Goal: Task Accomplishment & Management: Use online tool/utility

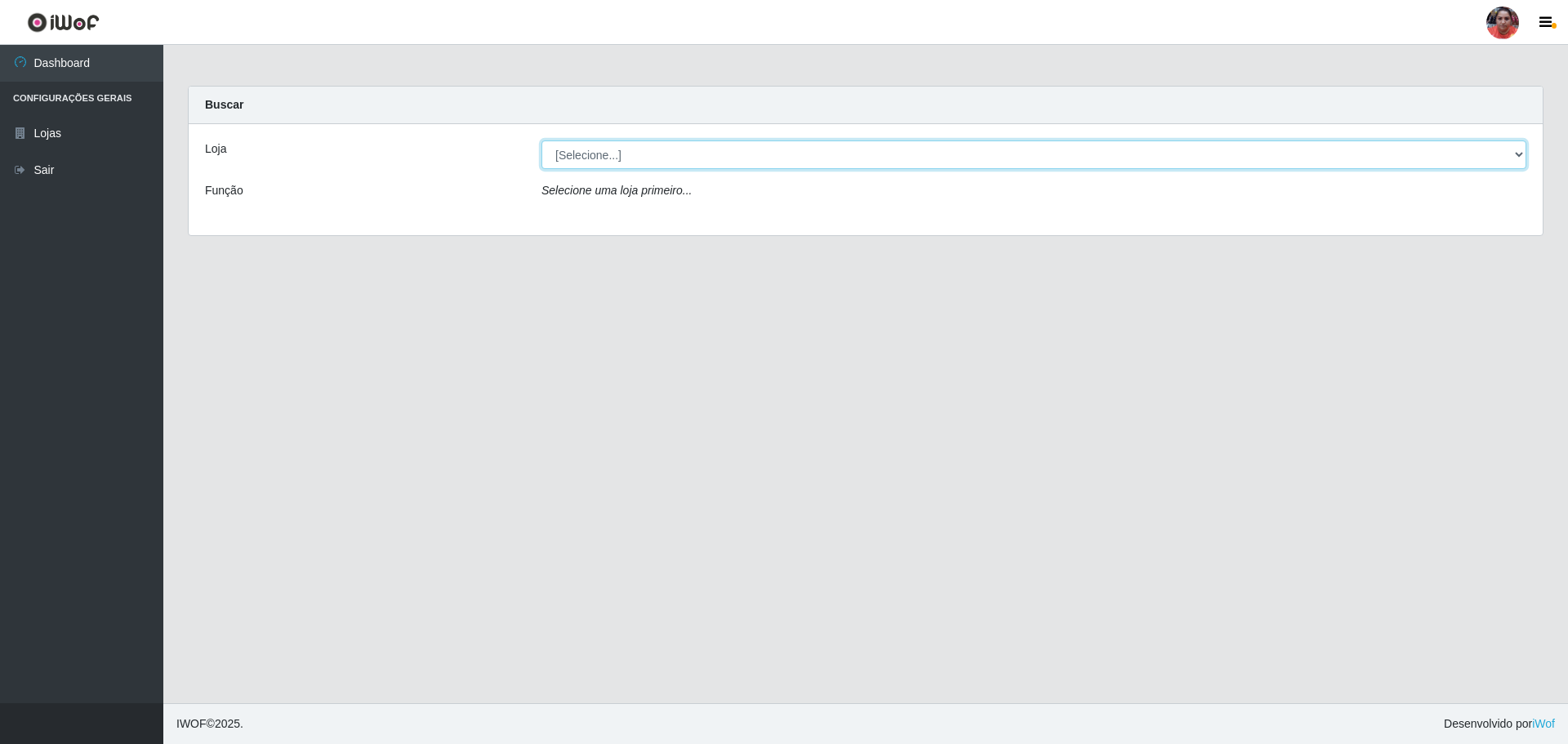
click at [684, 149] on select "[Selecione...] Mar Vermelho - Loja 05" at bounding box center [1034, 155] width 985 height 29
select select "252"
click at [541, 141] on select "[Selecione...] Mar Vermelho - Loja 05" at bounding box center [1034, 155] width 985 height 29
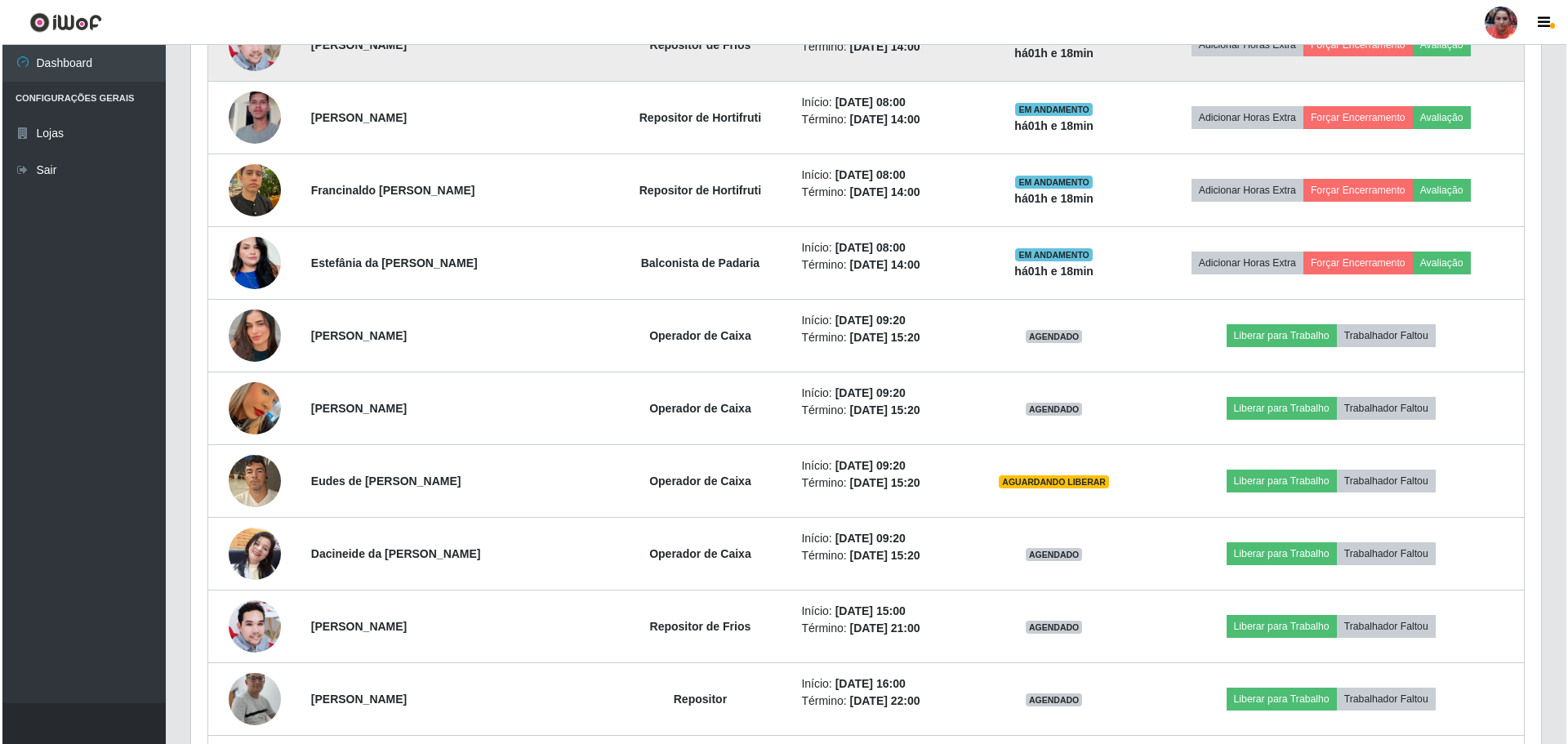
scroll to position [1225, 0]
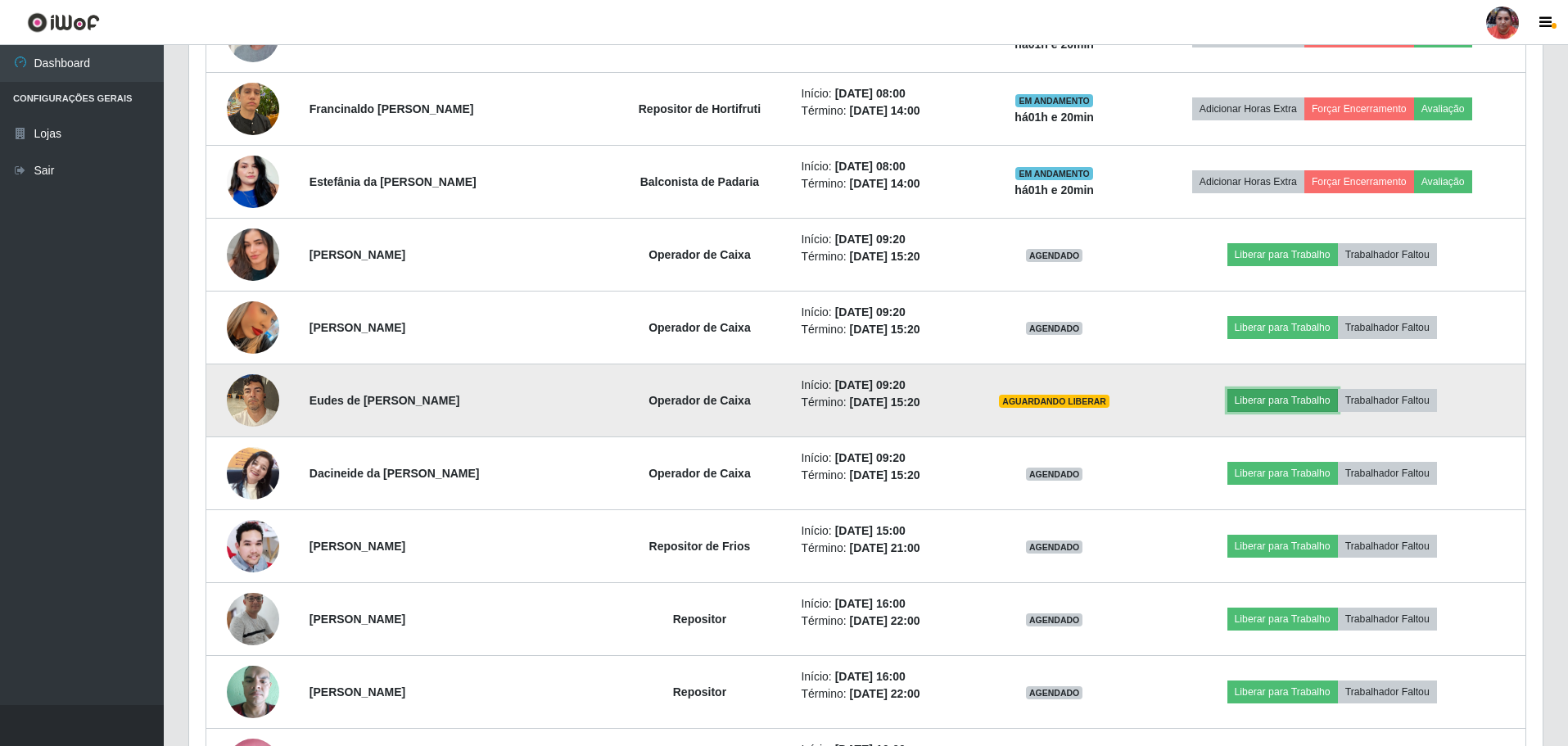
click at [1286, 392] on button "Liberar para Trabalho" at bounding box center [1282, 401] width 110 height 23
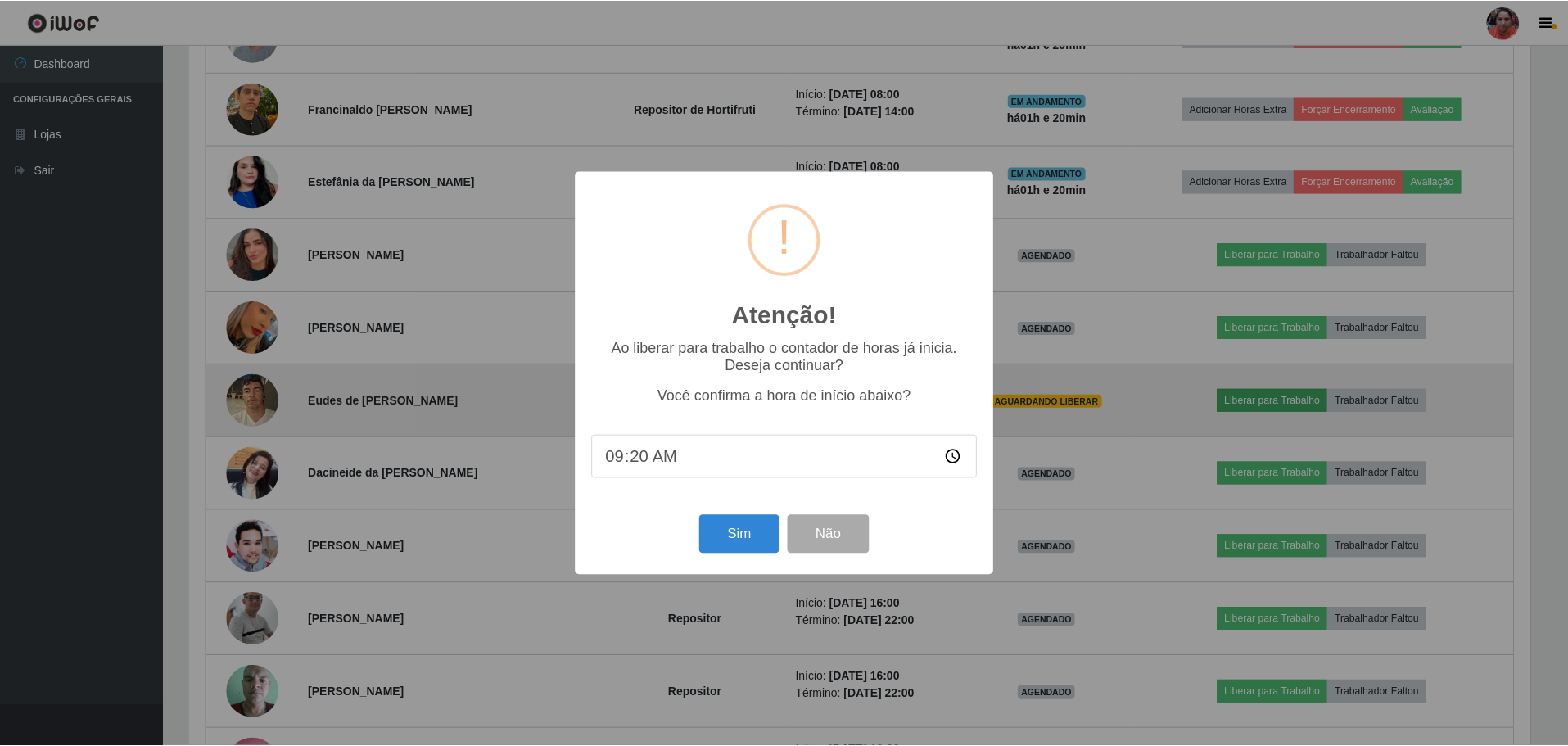
scroll to position [340, 1345]
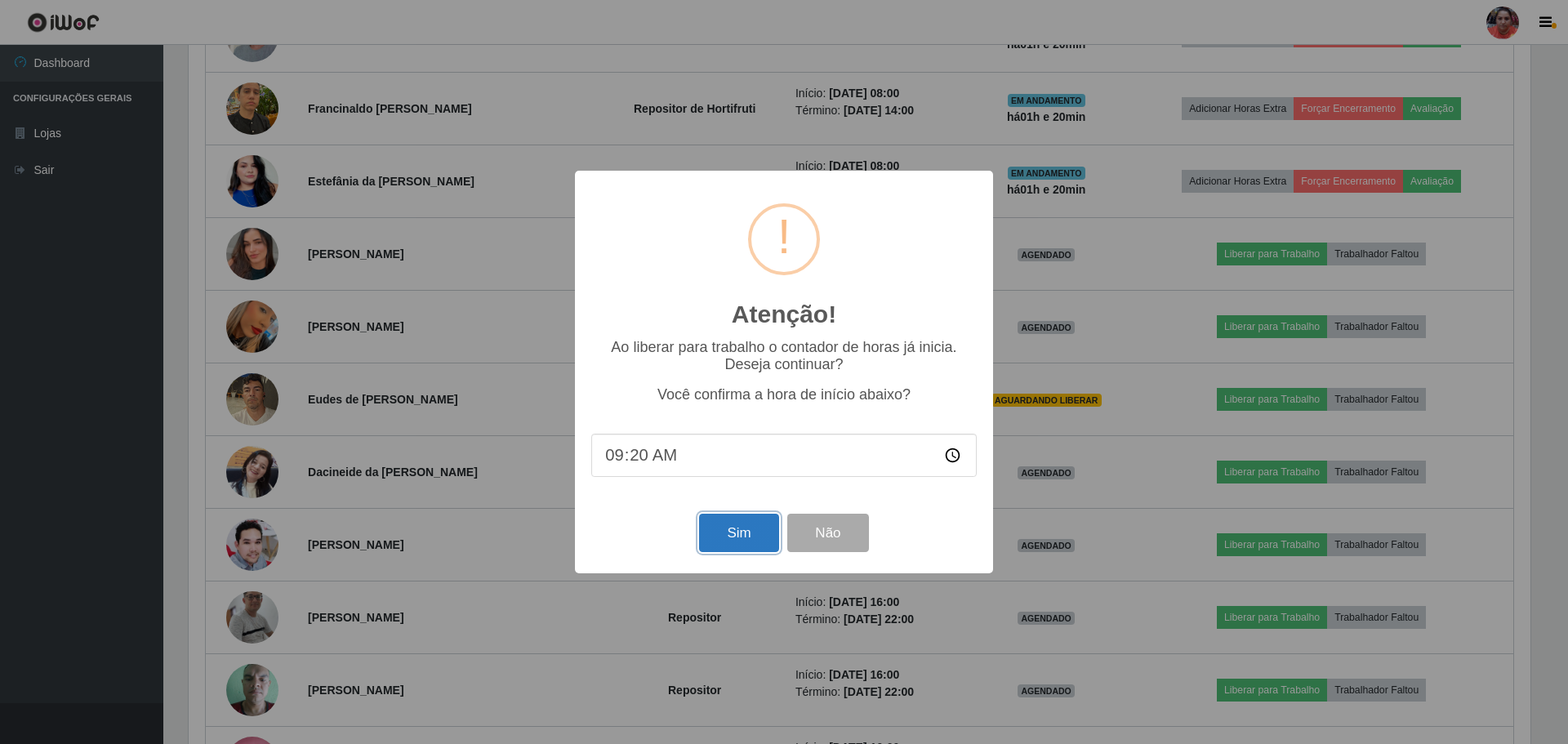
click at [744, 528] on button "Sim" at bounding box center [739, 533] width 80 height 38
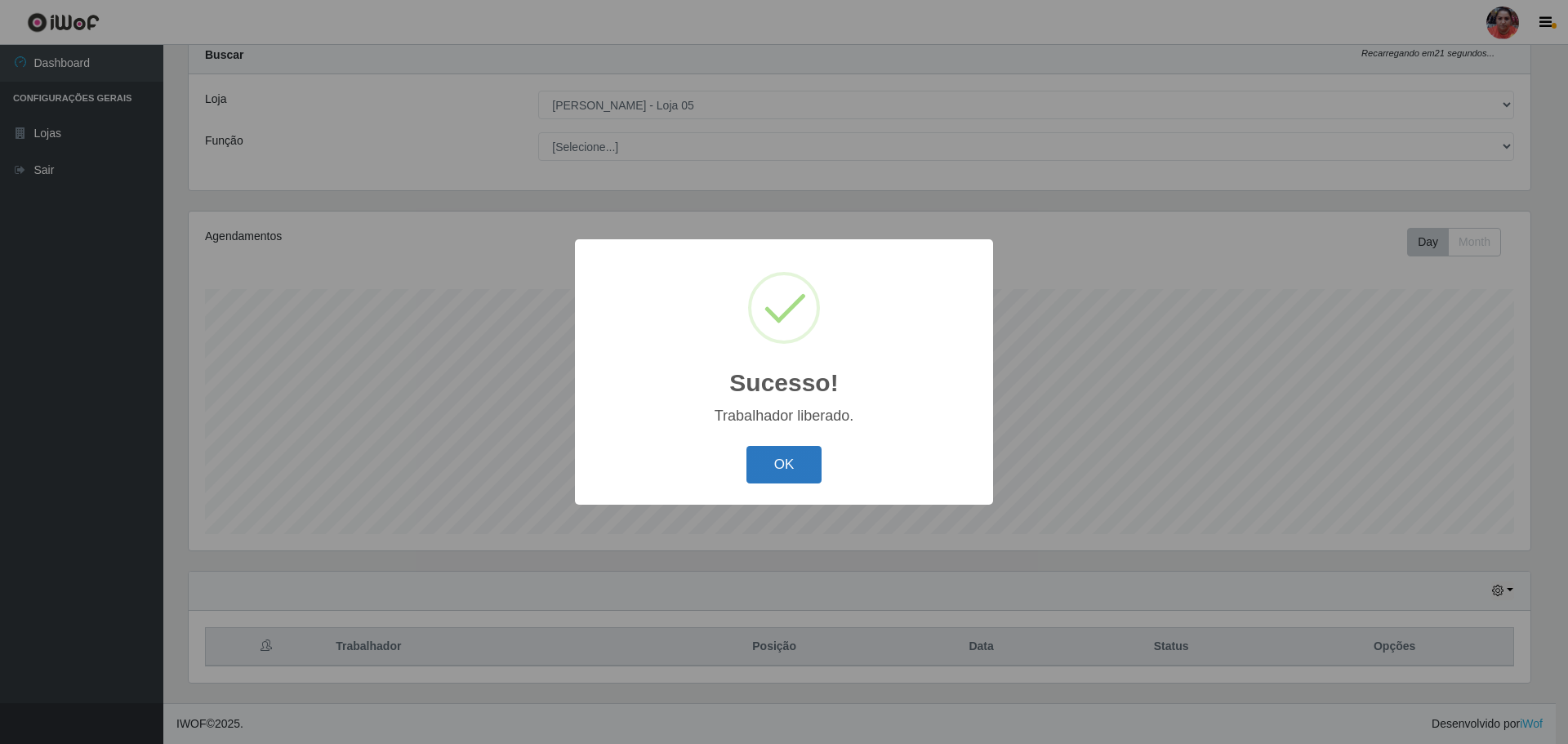
click at [770, 479] on button "OK" at bounding box center [784, 465] width 76 height 38
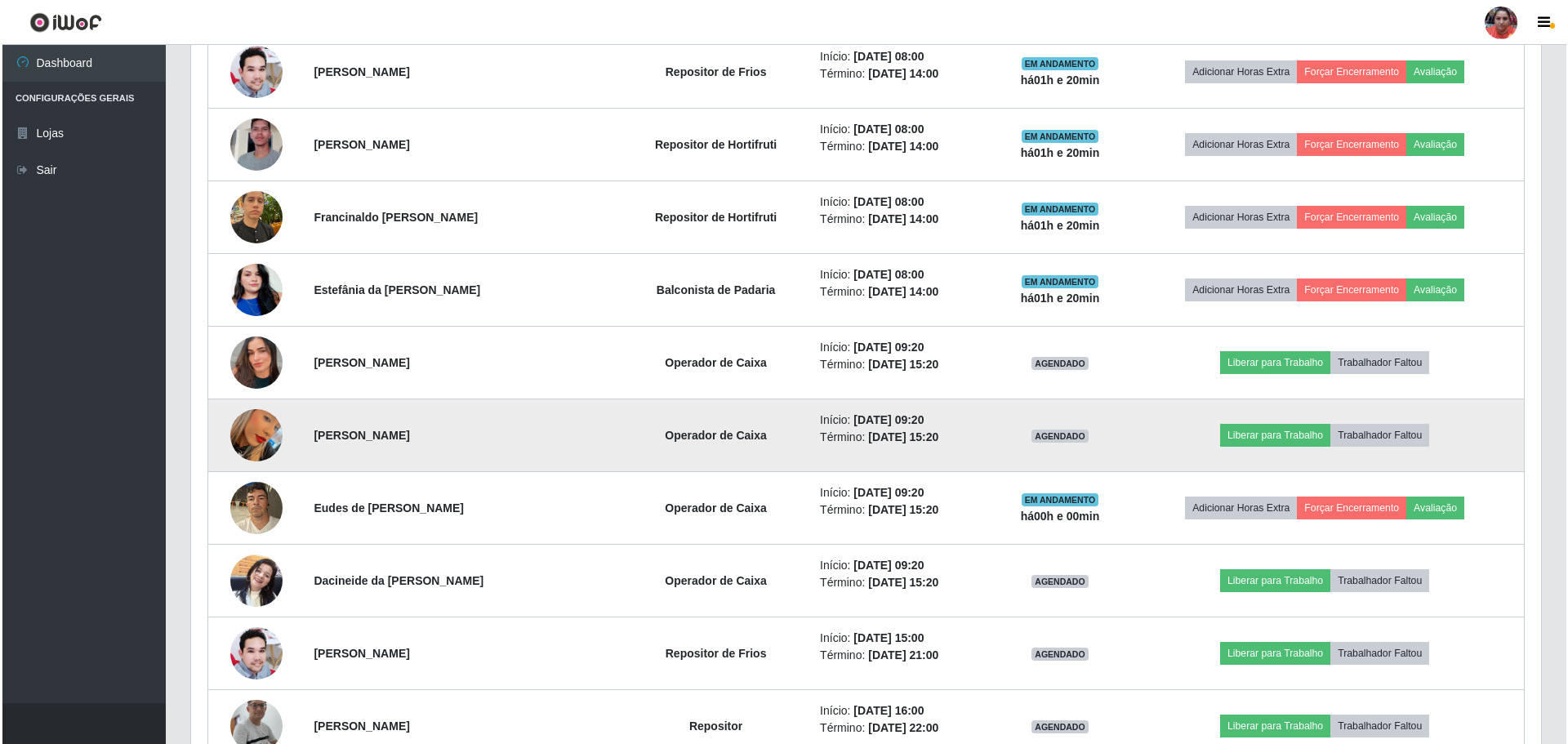
scroll to position [1193, 0]
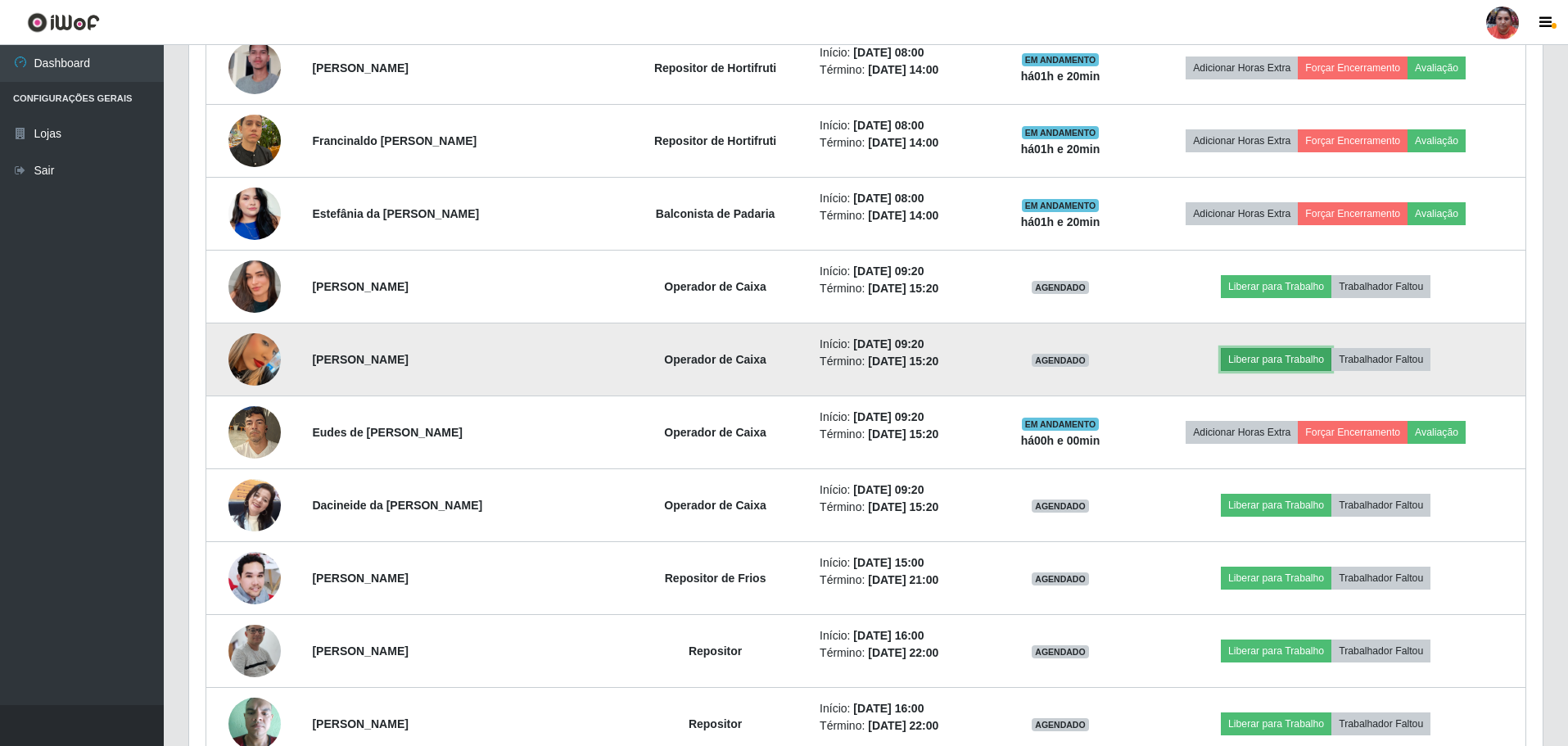
click at [1277, 363] on button "Liberar para Trabalho" at bounding box center [1276, 359] width 110 height 23
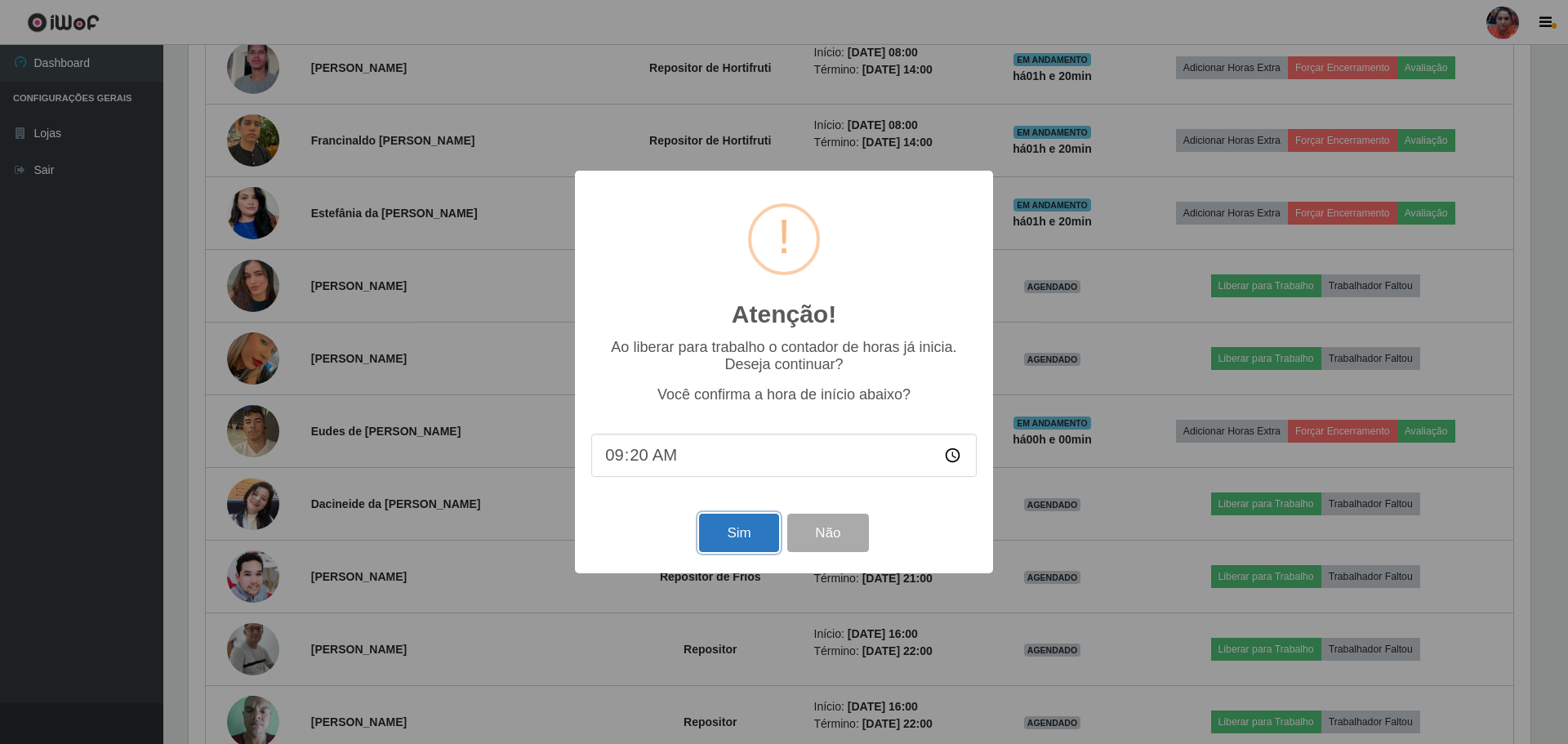
click at [756, 539] on button "Sim" at bounding box center [739, 533] width 80 height 38
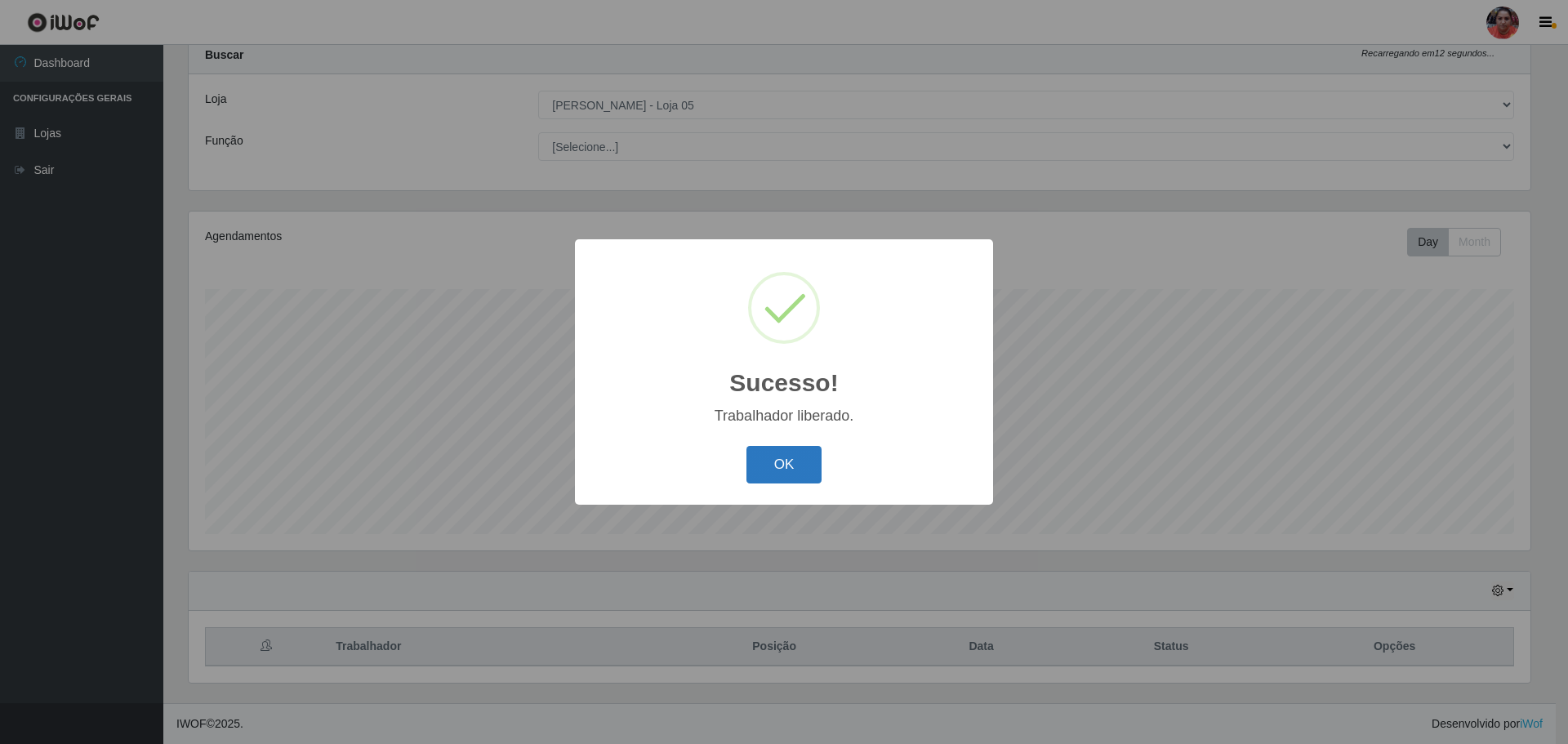
click at [771, 469] on button "OK" at bounding box center [784, 465] width 76 height 38
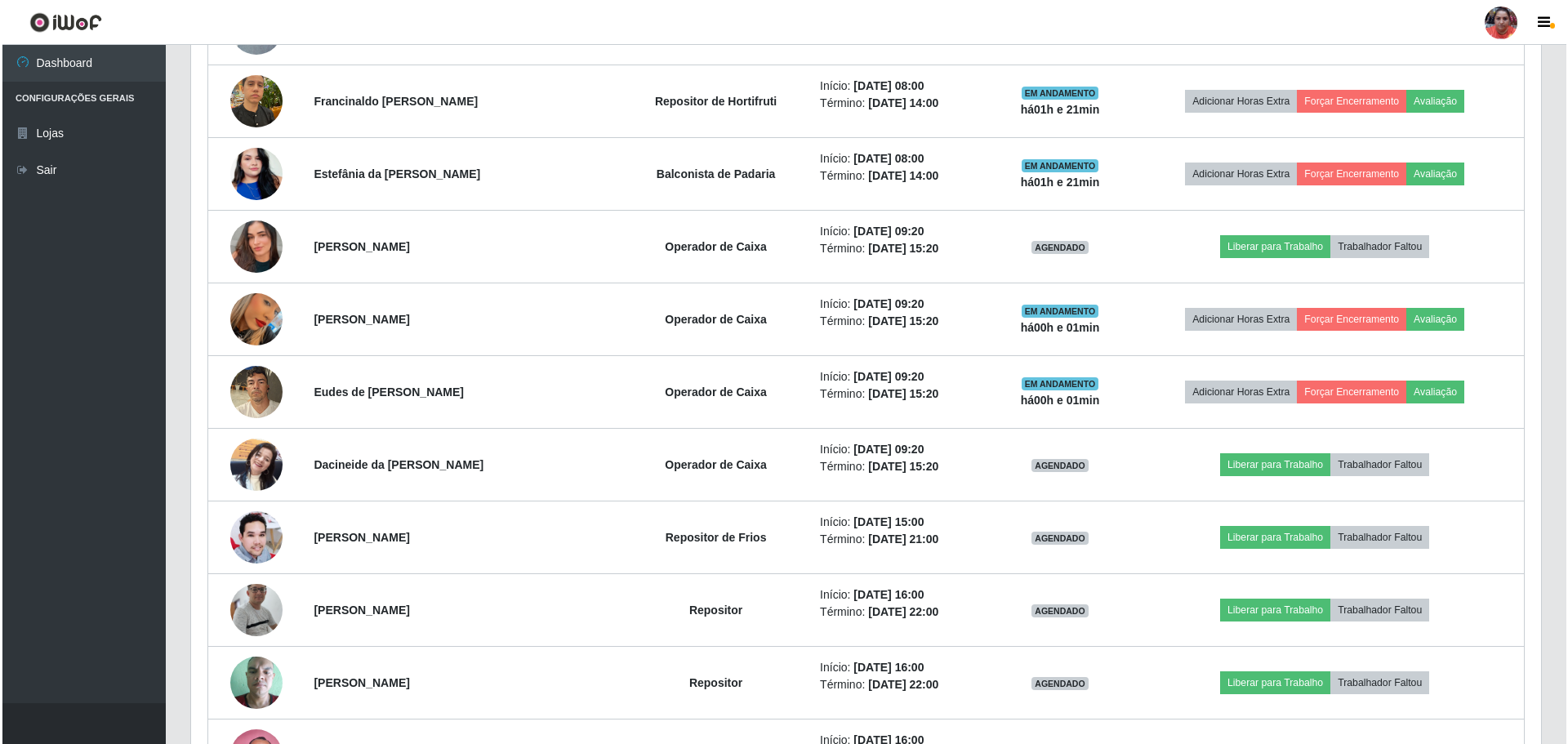
scroll to position [1144, 0]
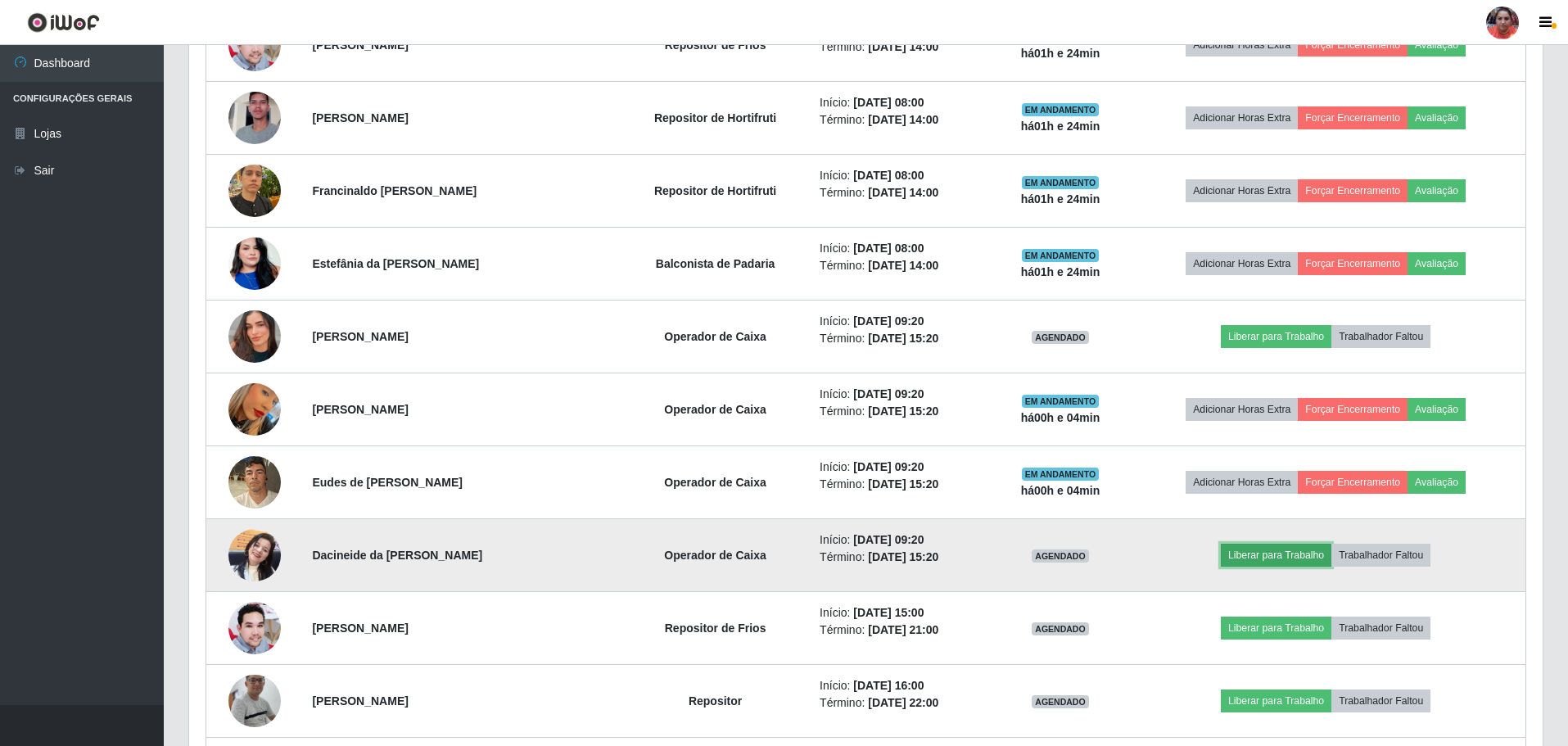
click at [1240, 565] on button "Liberar para Trabalho" at bounding box center [1276, 555] width 110 height 23
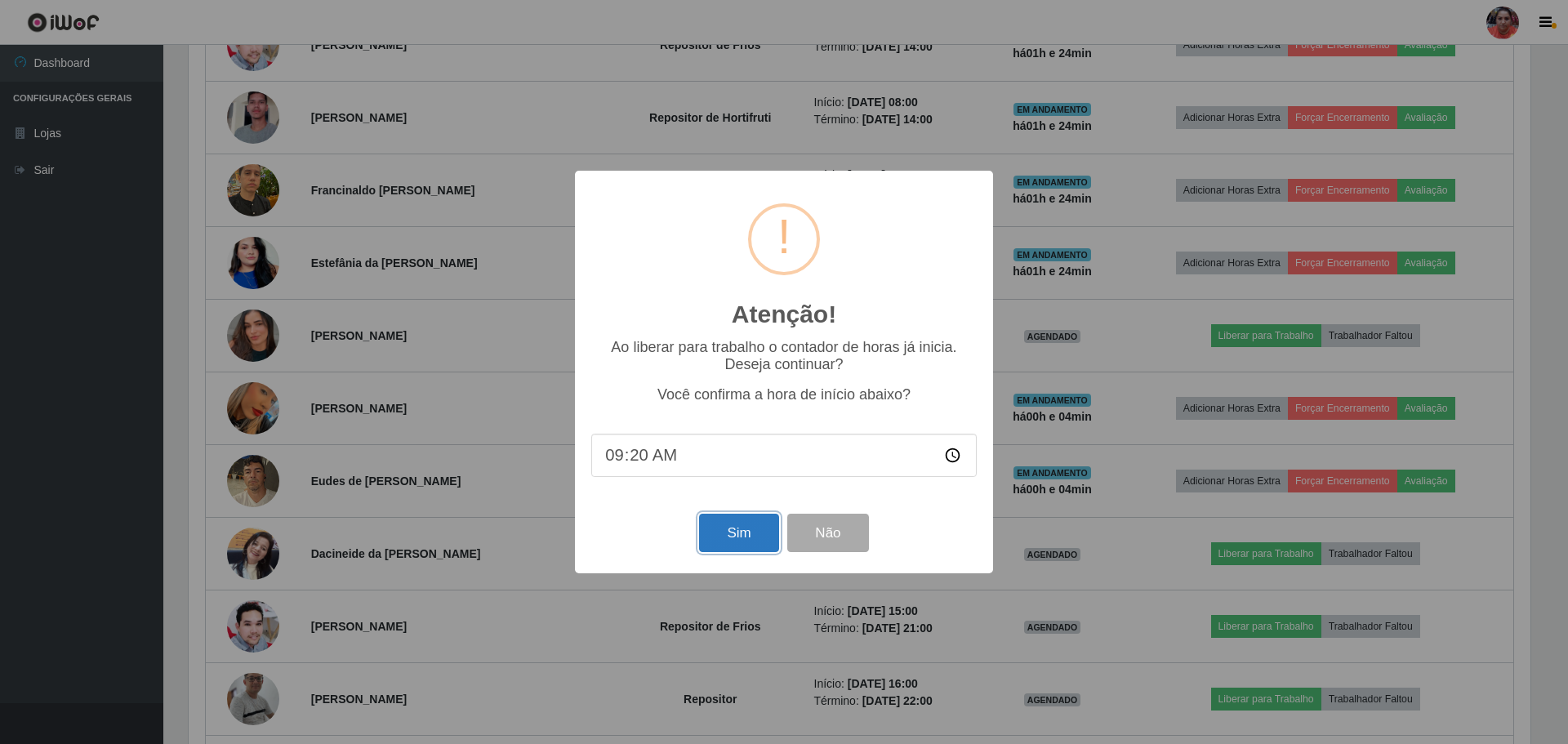
click at [755, 530] on button "Sim" at bounding box center [739, 533] width 80 height 38
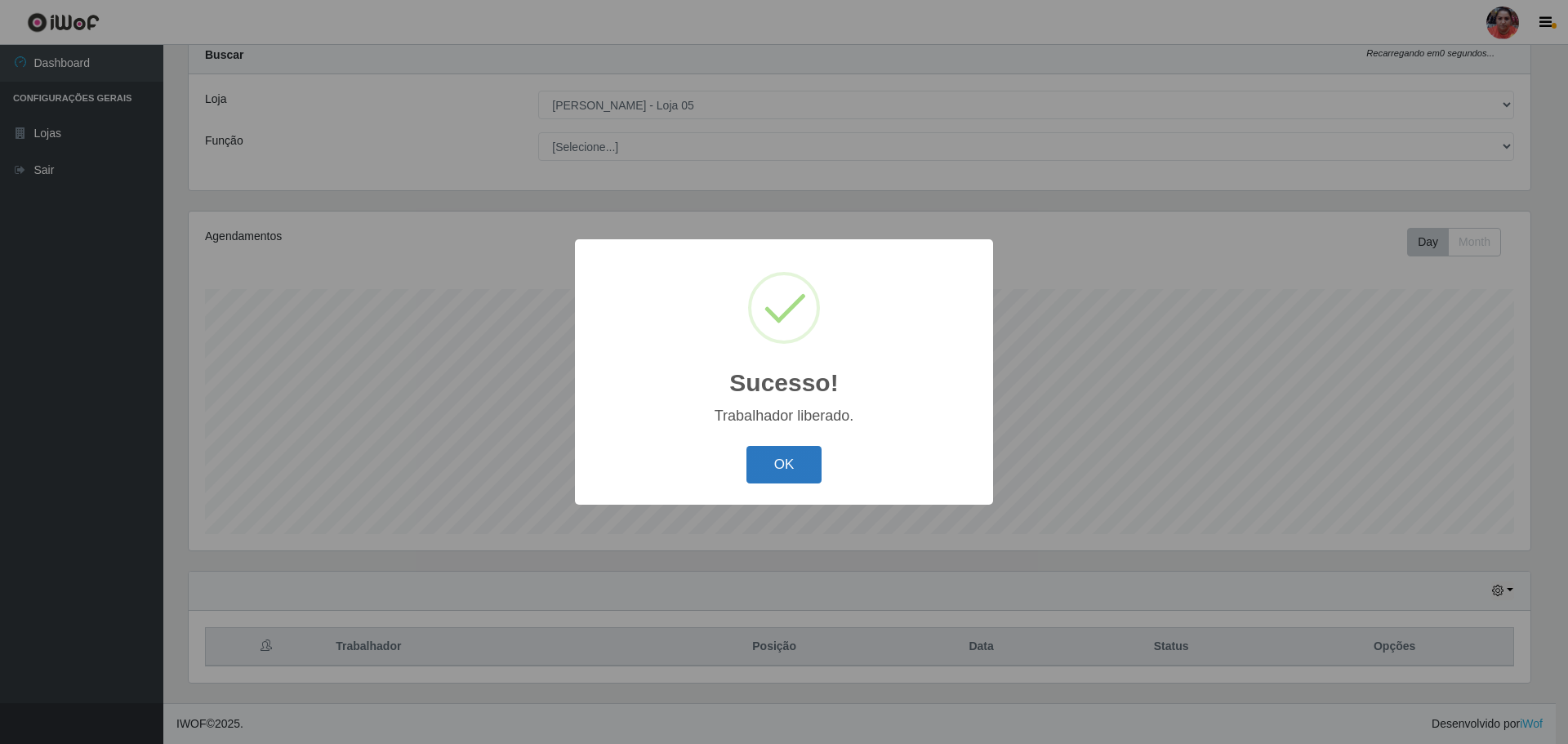
click at [811, 473] on button "OK" at bounding box center [784, 465] width 76 height 38
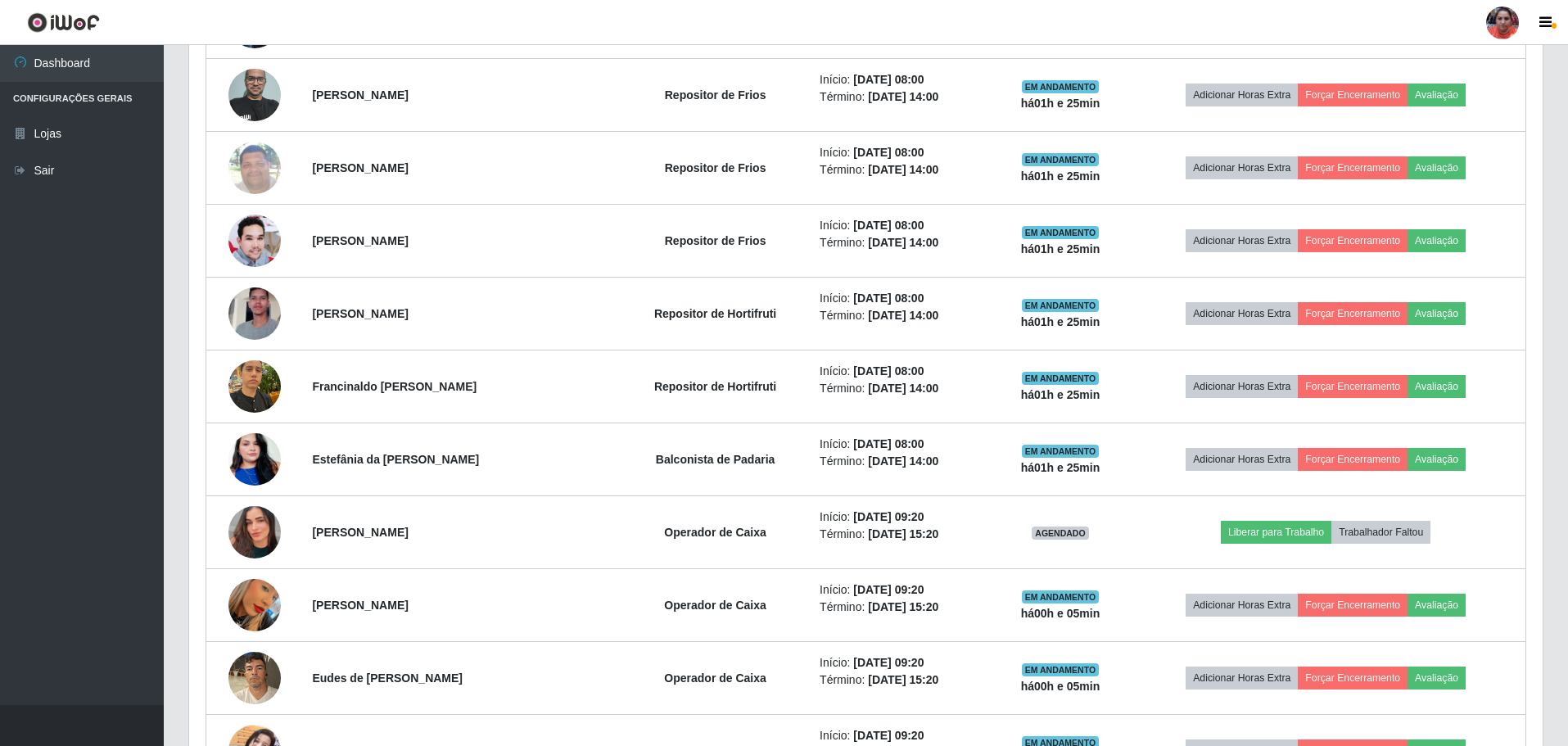
scroll to position [1197, 0]
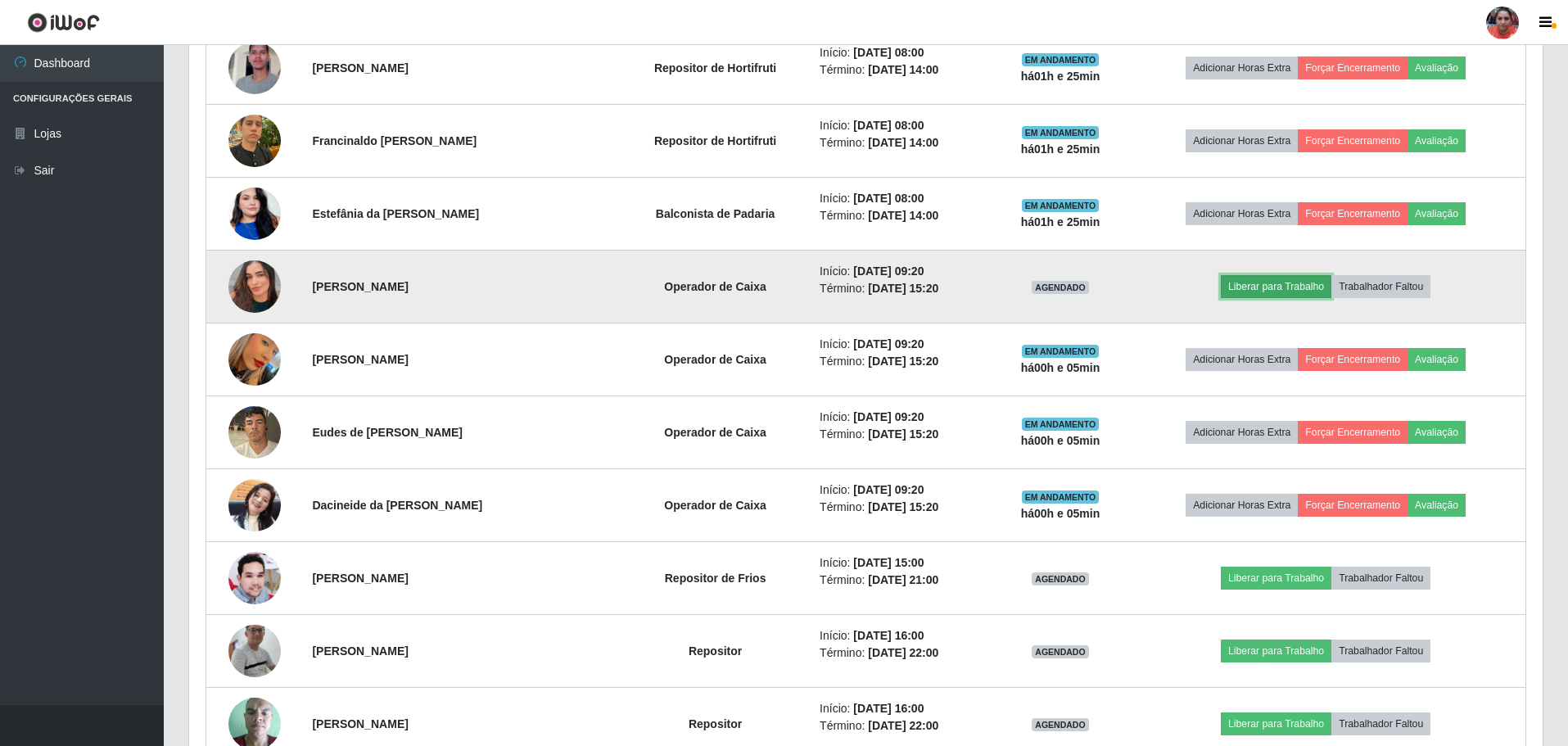
click at [1266, 276] on button "Liberar para Trabalho" at bounding box center [1276, 287] width 110 height 23
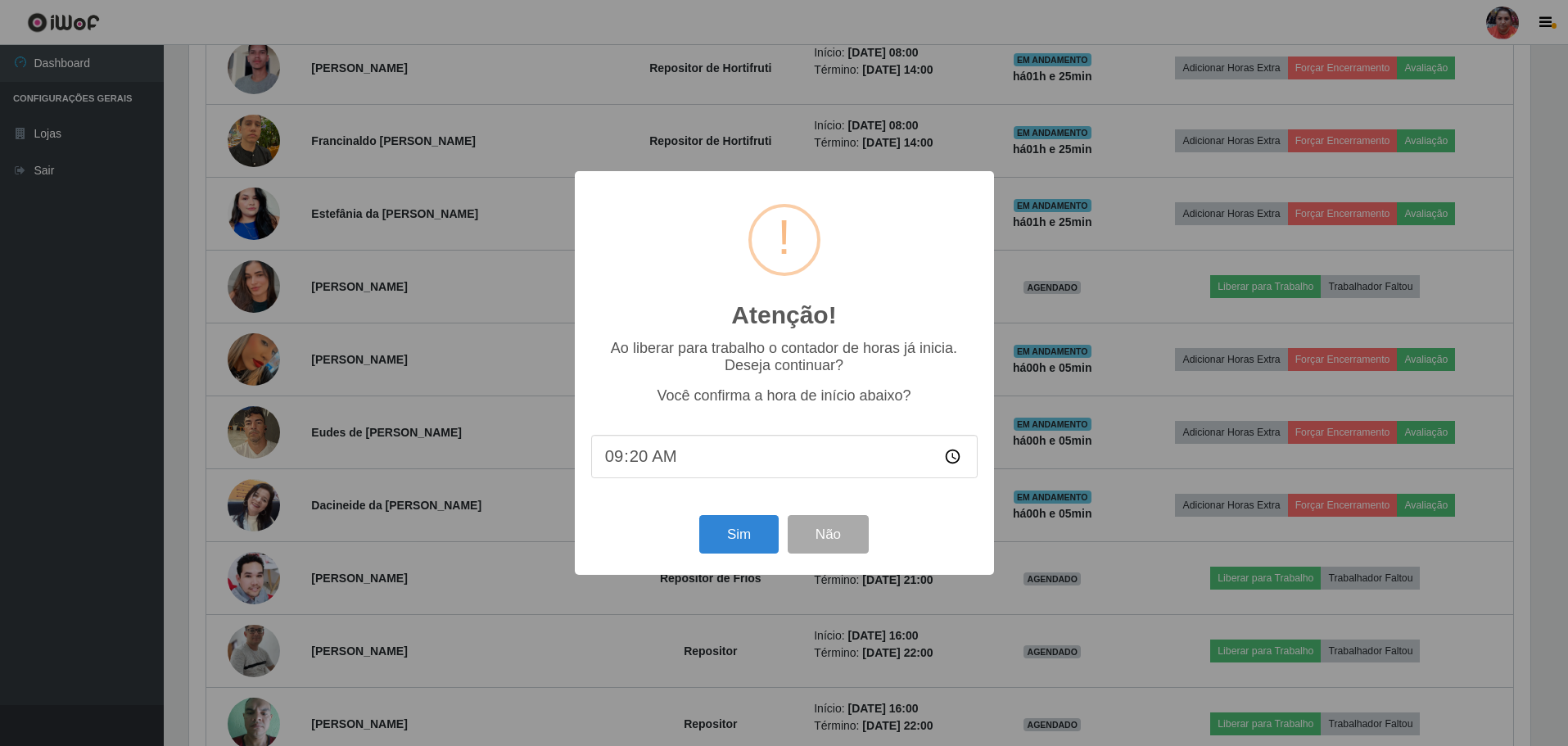
scroll to position [340, 1345]
click at [751, 552] on button "Sim" at bounding box center [741, 535] width 80 height 39
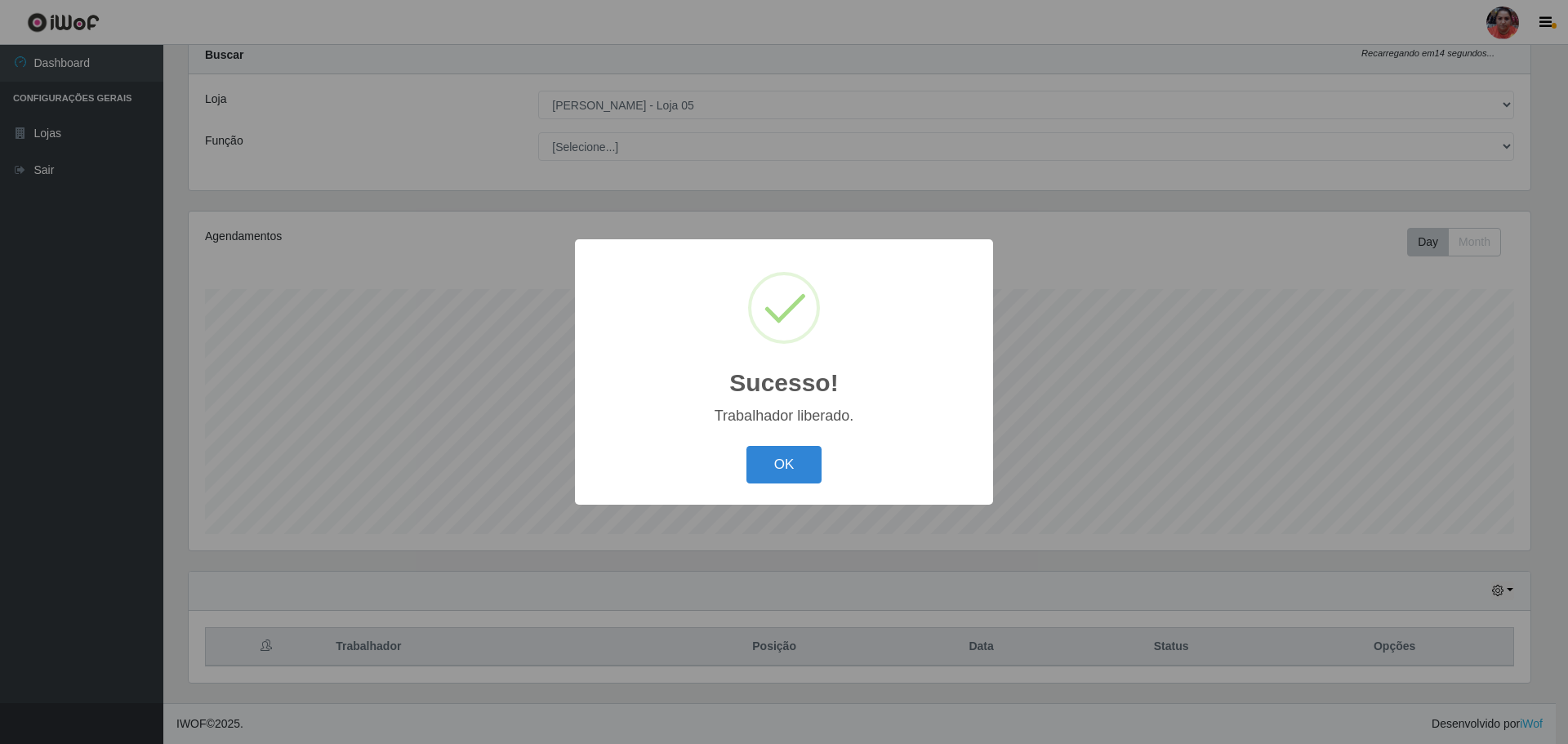
click at [813, 453] on button "OK" at bounding box center [784, 465] width 76 height 38
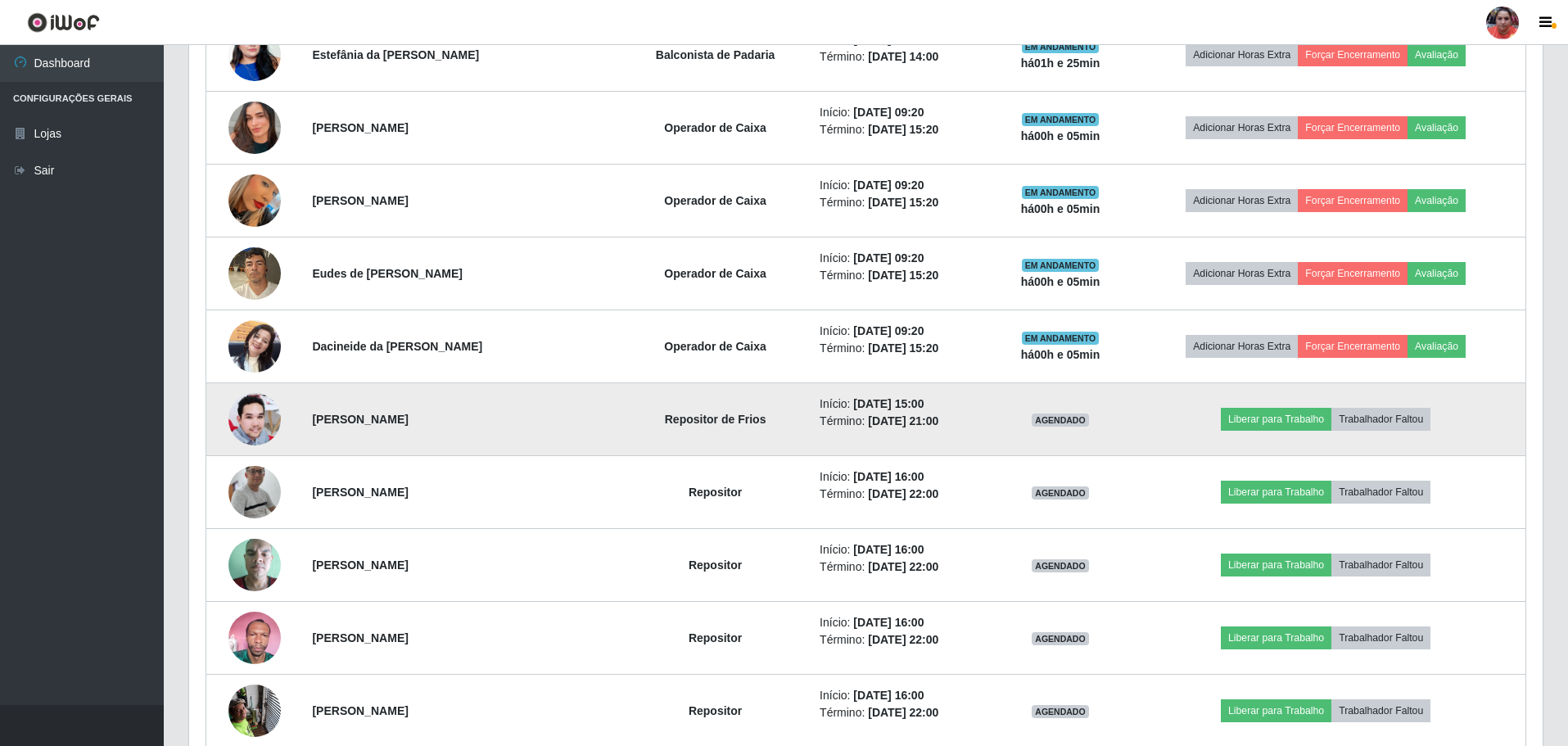
scroll to position [1360, 0]
